Goal: Transaction & Acquisition: Purchase product/service

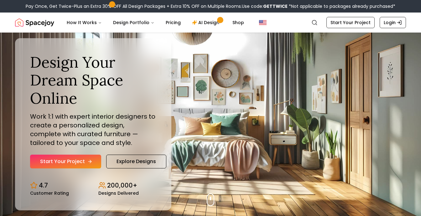
click at [71, 158] on link "Start Your Project" at bounding box center [65, 162] width 71 height 14
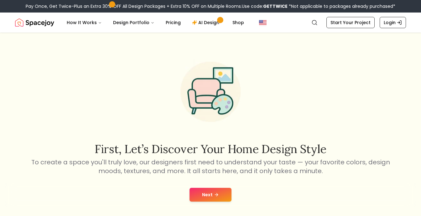
click at [211, 194] on button "Next" at bounding box center [211, 195] width 42 height 14
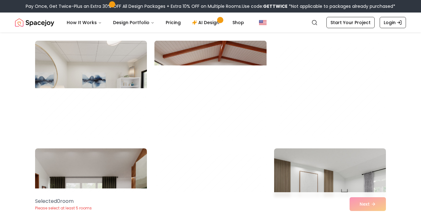
scroll to position [1444, 0]
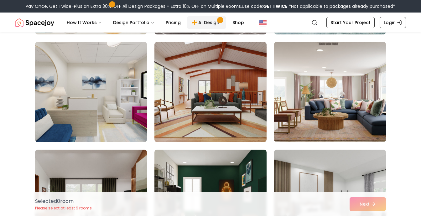
click at [205, 22] on link "AI Design" at bounding box center [206, 22] width 39 height 13
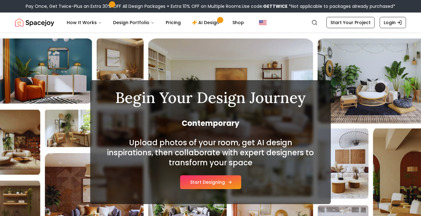
click at [201, 184] on button "Start Designing" at bounding box center [210, 182] width 61 height 14
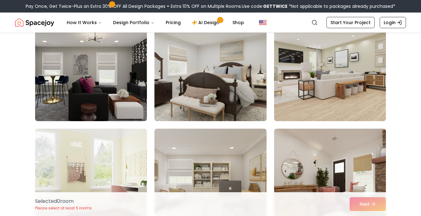
scroll to position [65, 0]
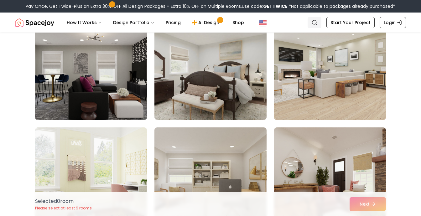
click at [316, 23] on circle "Global" at bounding box center [314, 22] width 4 height 4
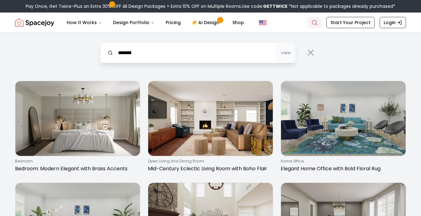
type input "*******"
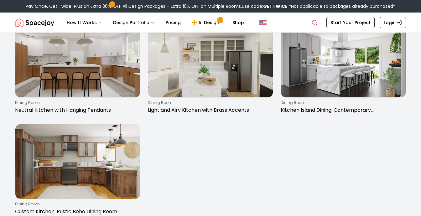
scroll to position [160, 0]
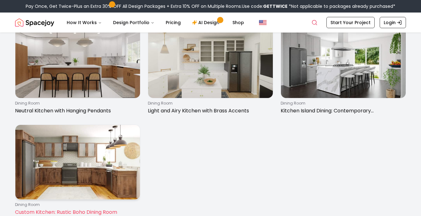
click at [96, 150] on img at bounding box center [77, 162] width 125 height 75
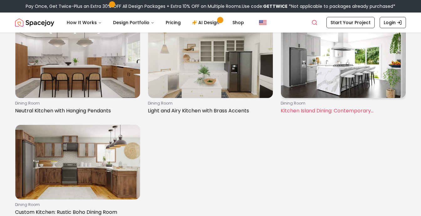
click at [316, 88] on img at bounding box center [343, 60] width 125 height 75
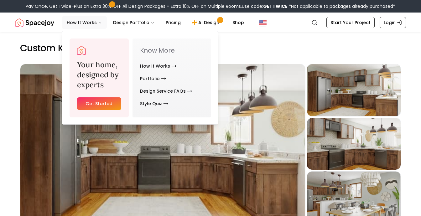
click at [96, 22] on button "How It Works" at bounding box center [84, 22] width 45 height 13
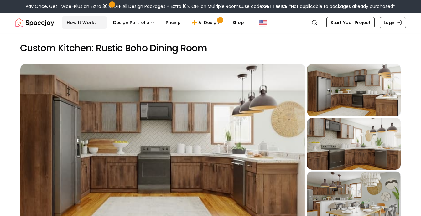
click at [96, 22] on button "How It Works" at bounding box center [84, 22] width 45 height 13
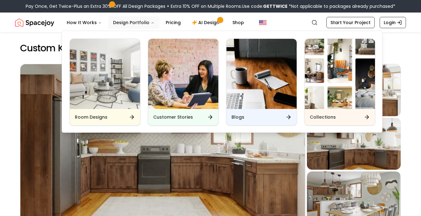
click at [127, 21] on button "Design Portfolio" at bounding box center [133, 22] width 51 height 13
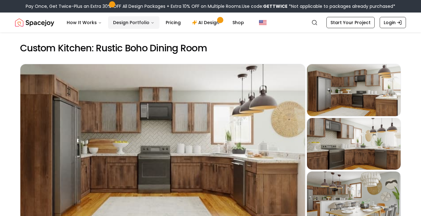
click at [151, 22] on icon "Main" at bounding box center [153, 23] width 4 height 4
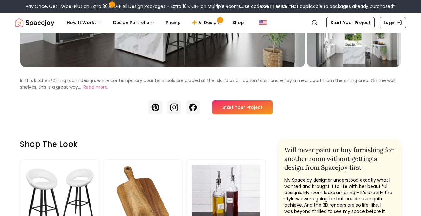
scroll to position [158, 0]
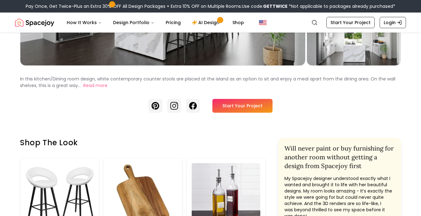
click at [258, 107] on link "Start Your Project" at bounding box center [242, 106] width 60 height 14
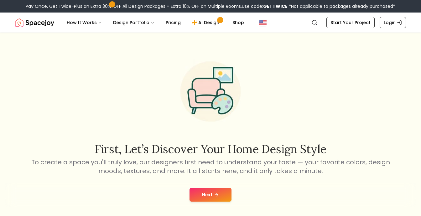
click at [213, 194] on button "Next" at bounding box center [211, 195] width 42 height 14
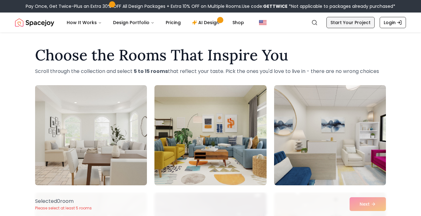
click at [340, 26] on link "Start Your Project" at bounding box center [350, 22] width 48 height 11
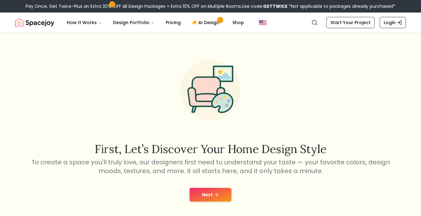
click at [212, 194] on button "Next" at bounding box center [211, 195] width 42 height 14
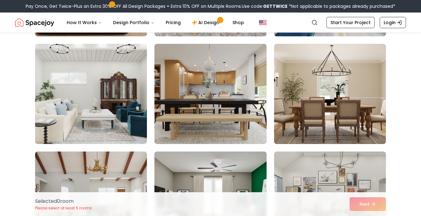
scroll to position [1333, 0]
